Goal: Information Seeking & Learning: Learn about a topic

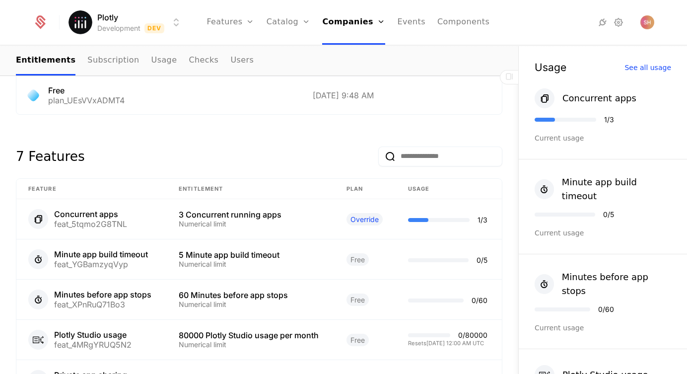
scroll to position [539, 0]
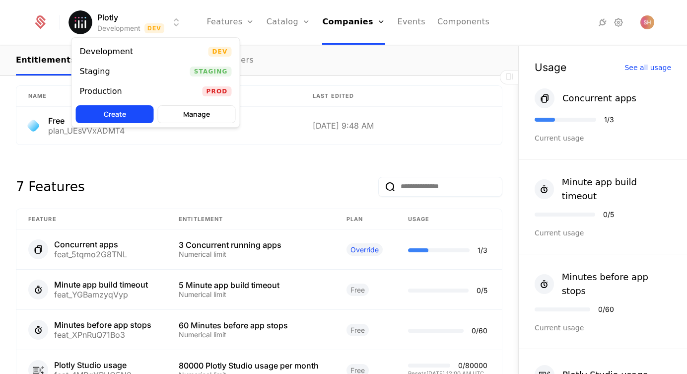
click at [176, 27] on html "Plotly Development Dev Features Features Flags Catalog Plans Add Ons Credits Co…" at bounding box center [343, 187] width 687 height 374
click at [176, 28] on html "Plotly Development Dev Features Features Flags Catalog Plans Add Ons Credits Co…" at bounding box center [343, 187] width 687 height 374
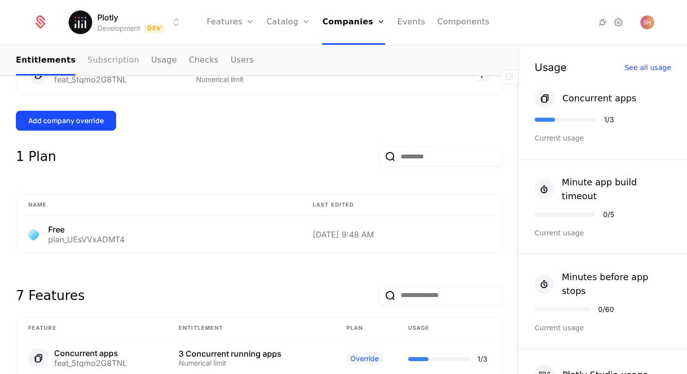
scroll to position [419, 0]
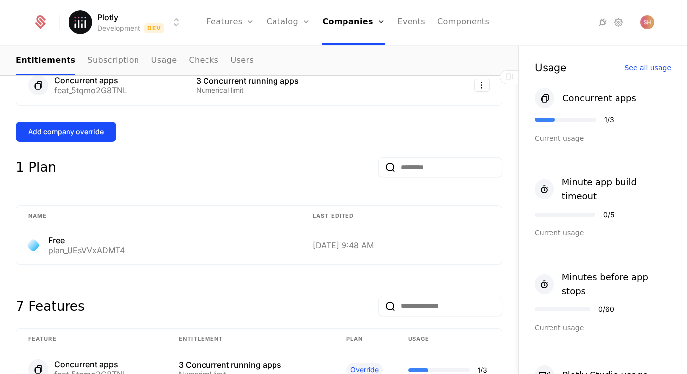
click at [94, 19] on html "Plotly Development Dev Features Features Flags Catalog Plans Add Ons Credits Co…" at bounding box center [343, 187] width 687 height 374
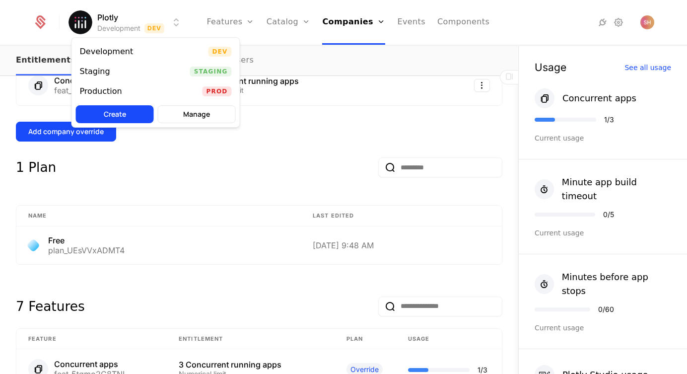
click at [43, 64] on html "Plotly Development Dev Features Features Flags Catalog Plans Add Ons Credits Co…" at bounding box center [343, 187] width 687 height 374
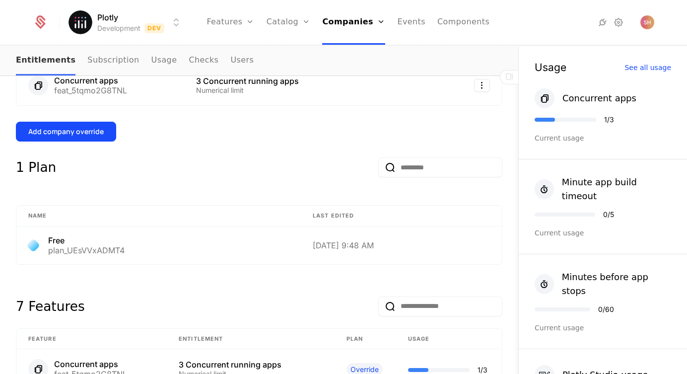
click at [43, 63] on link "Entitlements" at bounding box center [46, 60] width 60 height 29
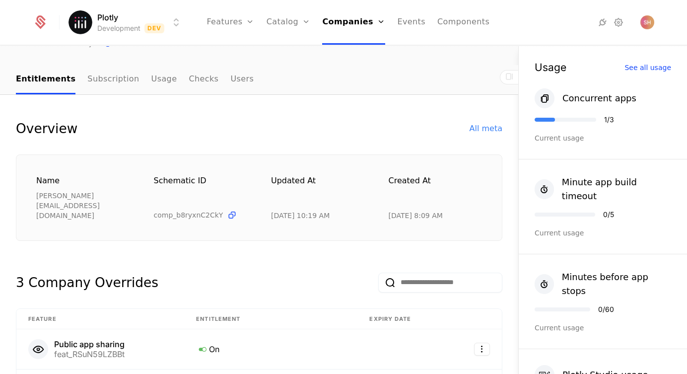
scroll to position [69, 0]
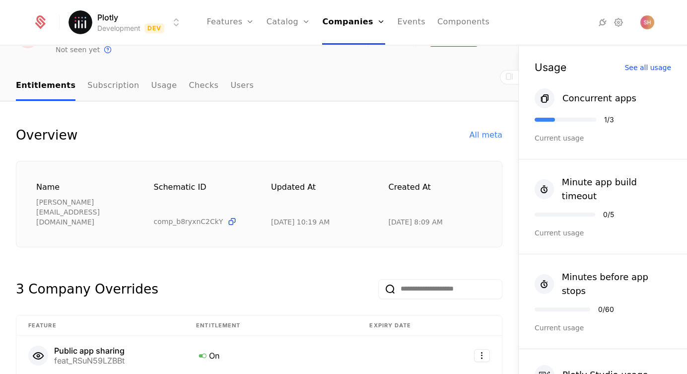
click at [43, 20] on icon at bounding box center [40, 22] width 14 height 14
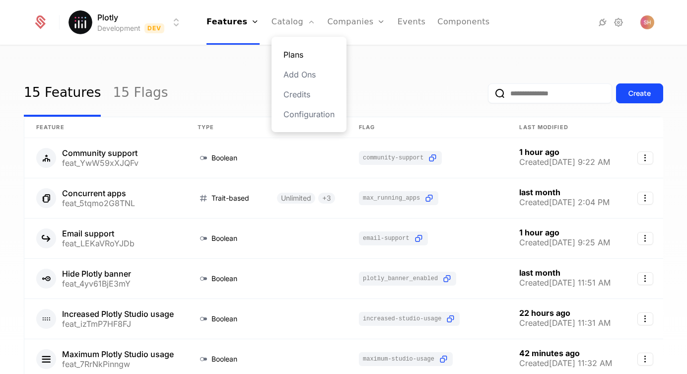
click at [299, 53] on link "Plans" at bounding box center [308, 55] width 51 height 12
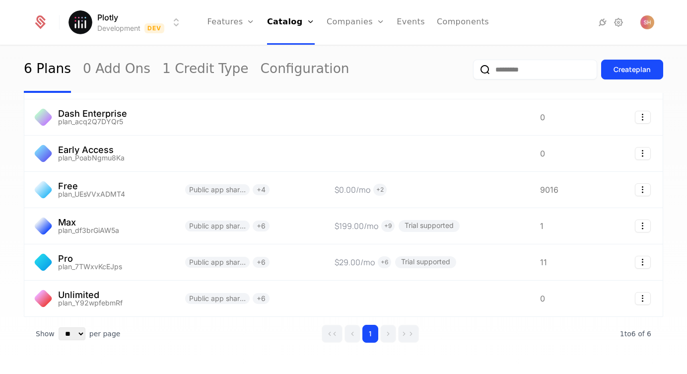
scroll to position [51, 0]
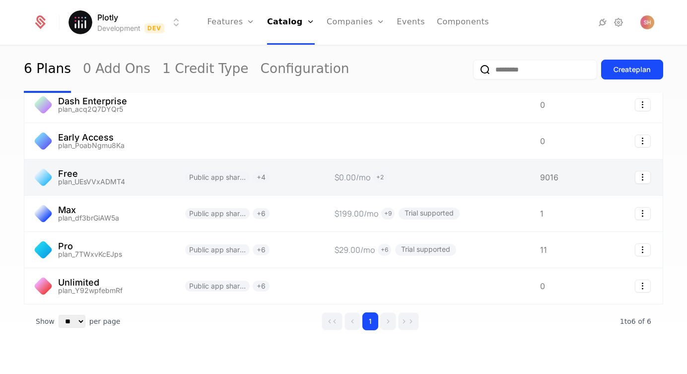
click at [128, 173] on link at bounding box center [98, 177] width 149 height 36
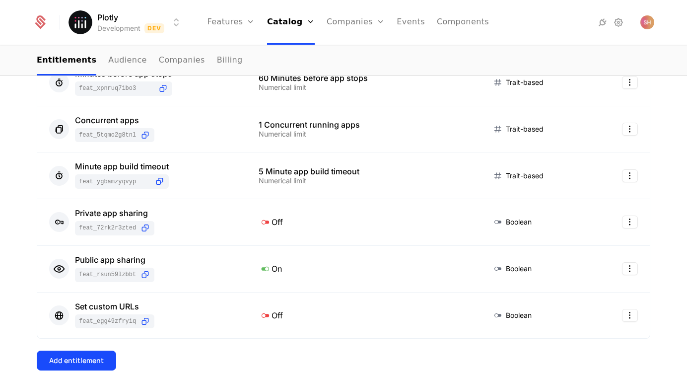
scroll to position [259, 0]
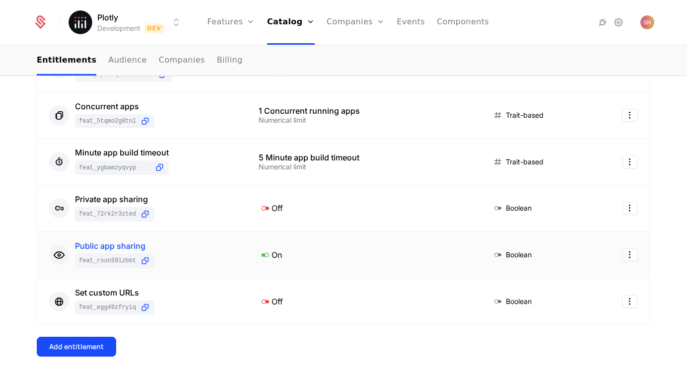
click at [126, 248] on div "Public app sharing" at bounding box center [114, 246] width 79 height 8
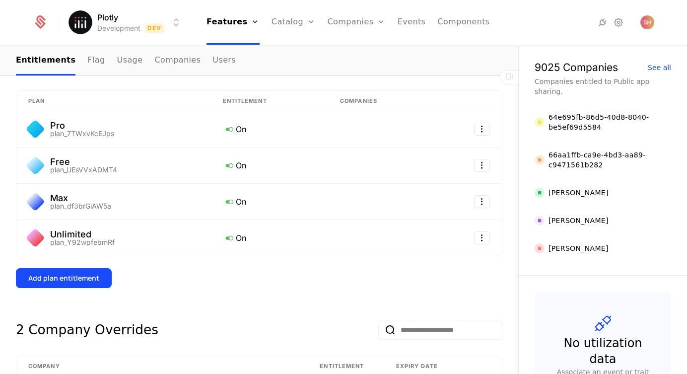
scroll to position [169, 0]
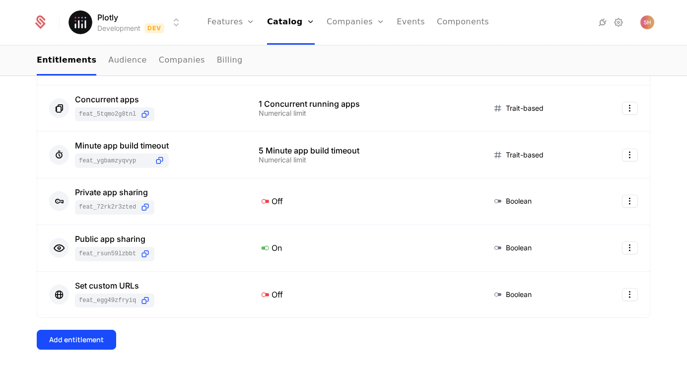
scroll to position [270, 0]
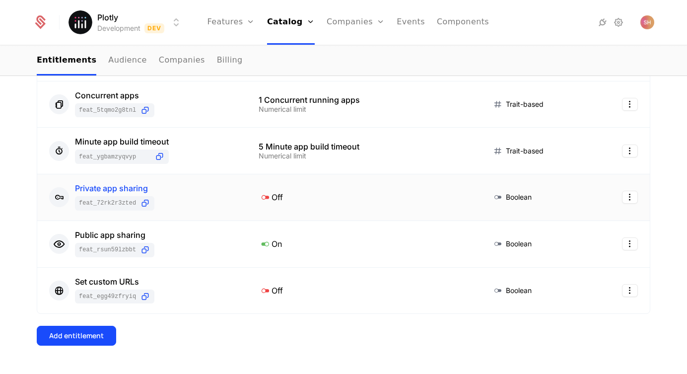
click at [122, 188] on div "Private app sharing" at bounding box center [114, 188] width 79 height 8
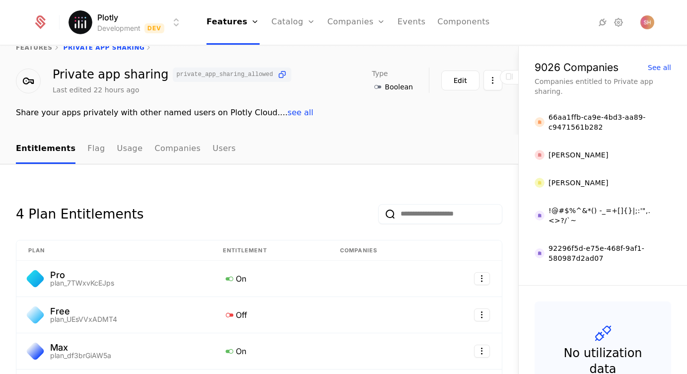
scroll to position [15, 0]
